Goal: Obtain resource: Download file/media

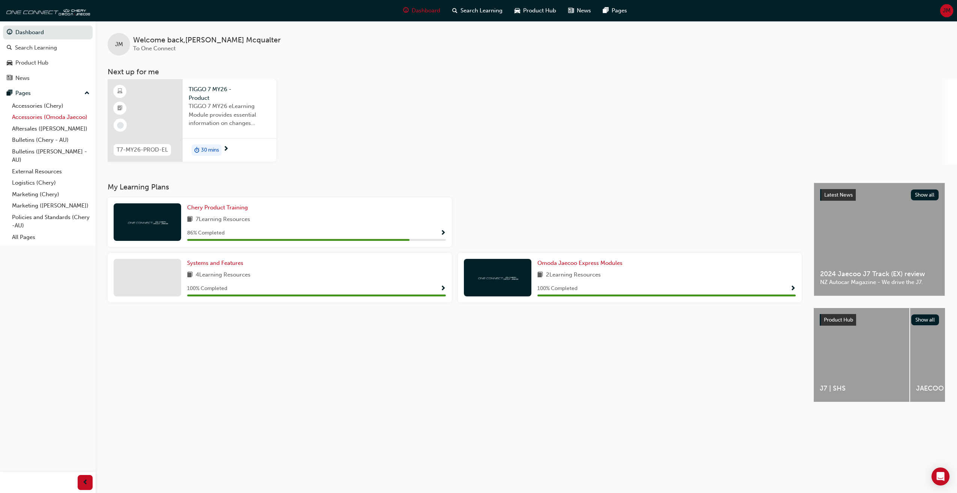
click at [51, 117] on link "Accessories (Omoda Jaecoo)" at bounding box center [51, 117] width 84 height 12
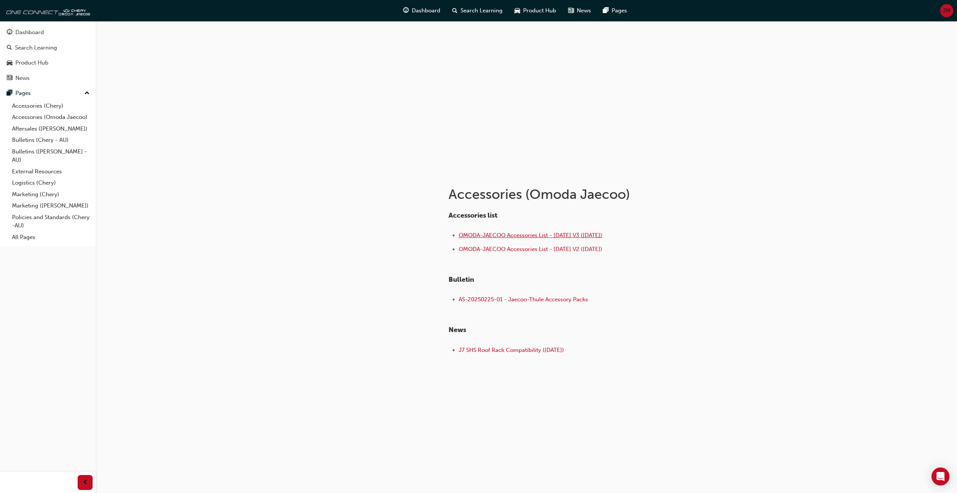
click at [499, 233] on span "OMODA-JAECOO Accessories List - [DATE] V3 ([DATE])" at bounding box center [530, 235] width 144 height 7
